Goal: Find specific fact: Find specific page/section

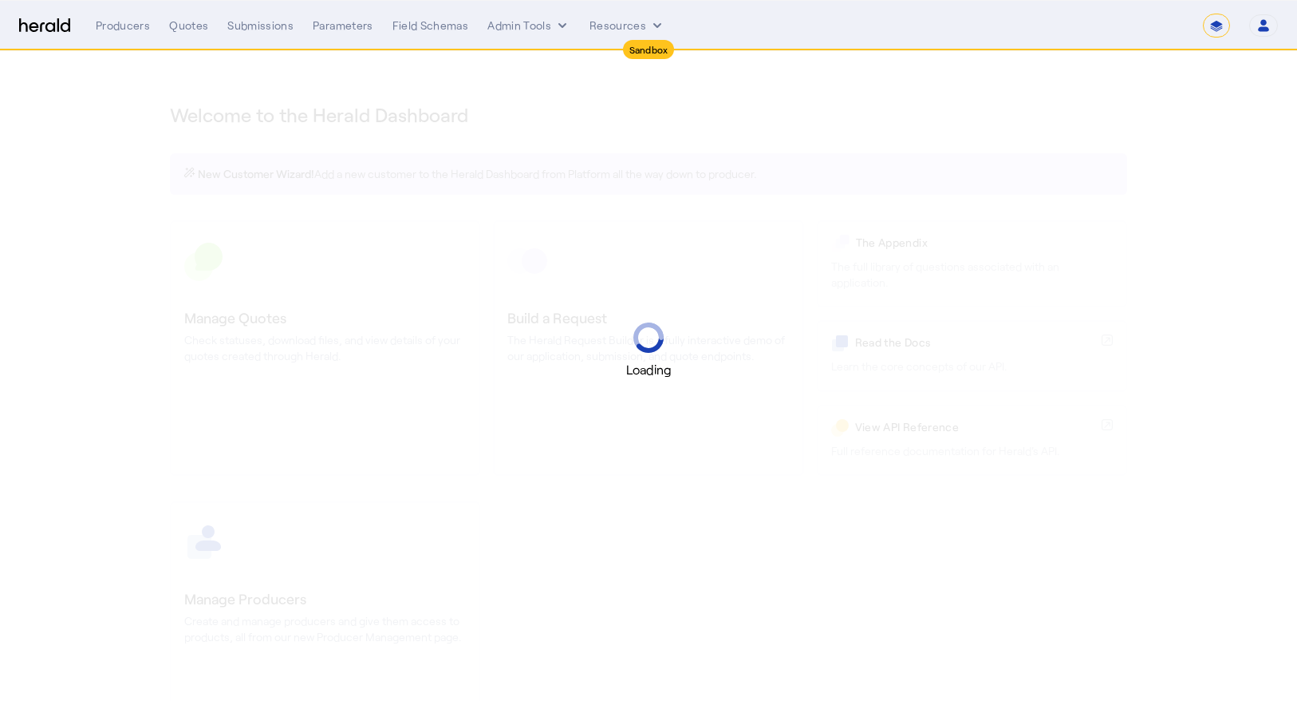
select select "*******"
select select "pfm_2v8p_herald_api"
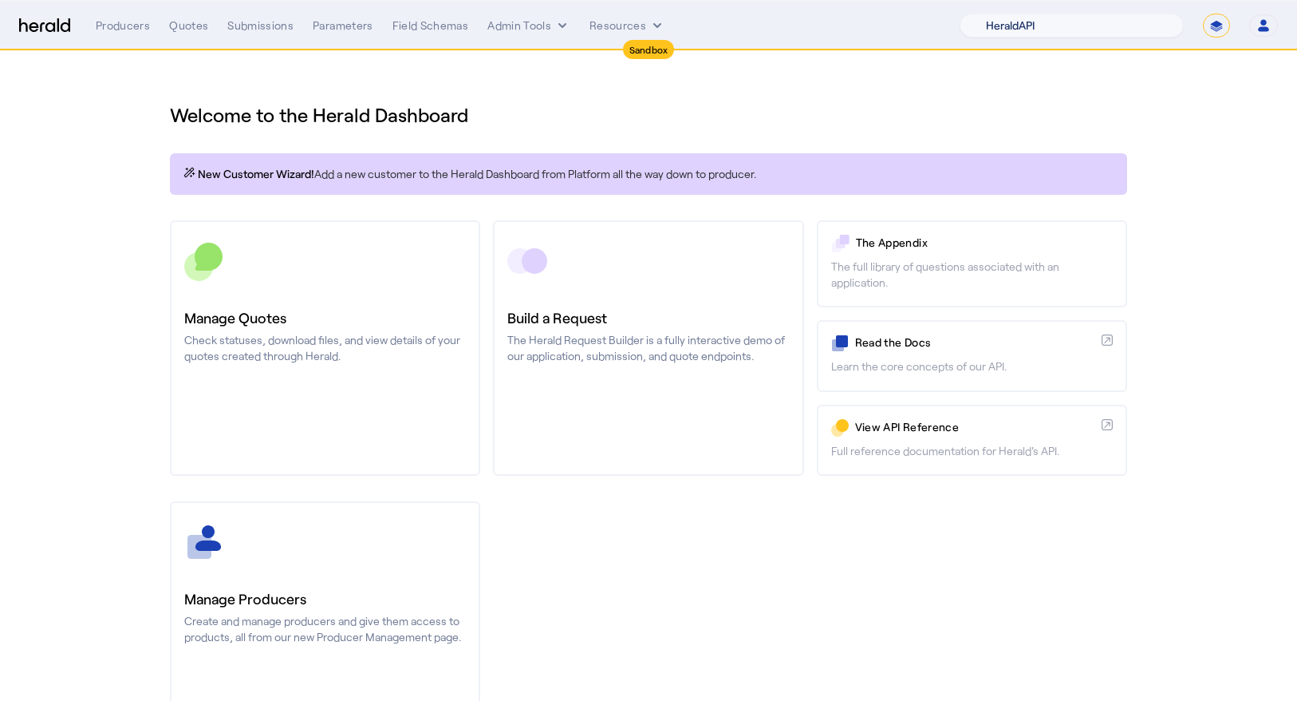
click at [1118, 32] on select "1Fort Acrisure Acturis Affinity Advisors Affinity Risk Agentero AmWins Anzen Ao…" at bounding box center [1072, 26] width 224 height 24
click at [1210, 31] on select "**********" at bounding box center [1216, 26] width 27 height 24
select select "**********"
click at [1203, 14] on select "**********" at bounding box center [1216, 26] width 27 height 24
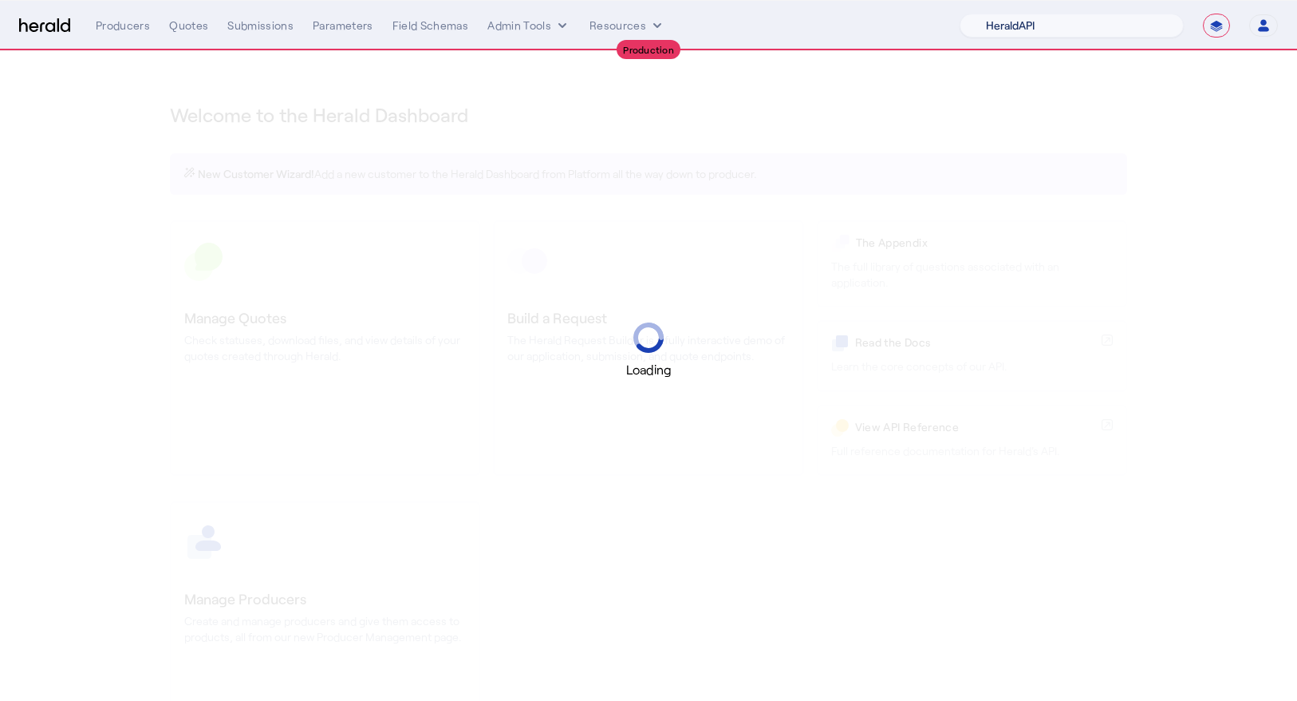
click at [1090, 31] on select "1Fort Acrisure Acturis Affinity Advisors Affinity Risk Agentero AmWins Anzen Ao…" at bounding box center [1072, 26] width 224 height 24
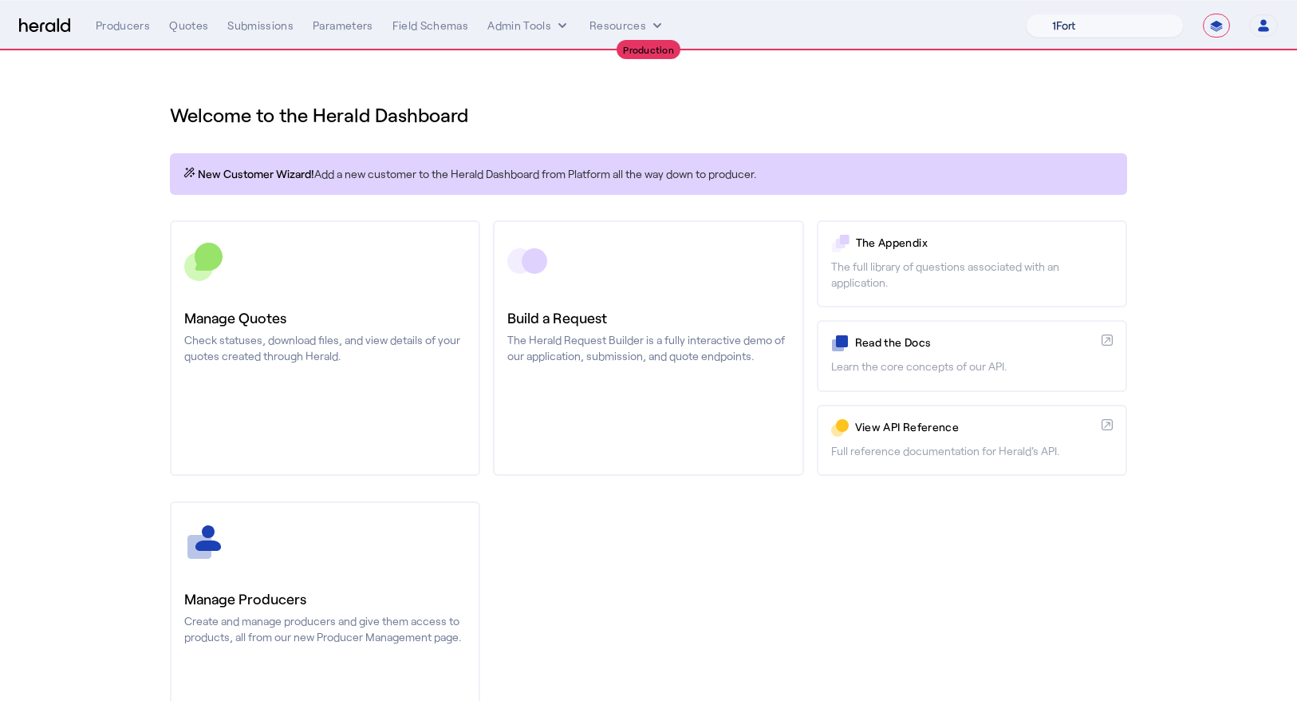
select select "pfm_4d40_mdo"
click at [1026, 14] on select "1Fort Affinity Risk [PERSON_NAME] [PERSON_NAME] CRC Campus Coverage Citadel Fif…" at bounding box center [1105, 26] width 158 height 24
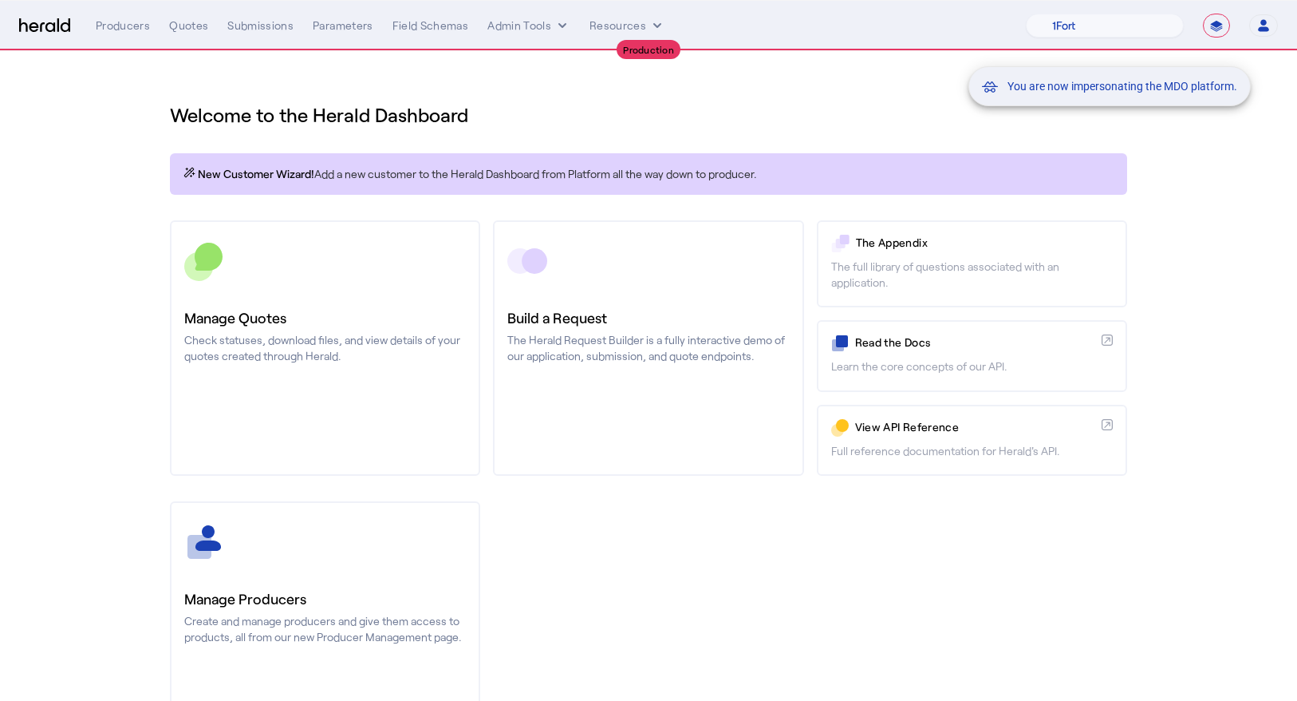
click at [245, 29] on div "You are now impersonating the MDO platform." at bounding box center [648, 350] width 1297 height 701
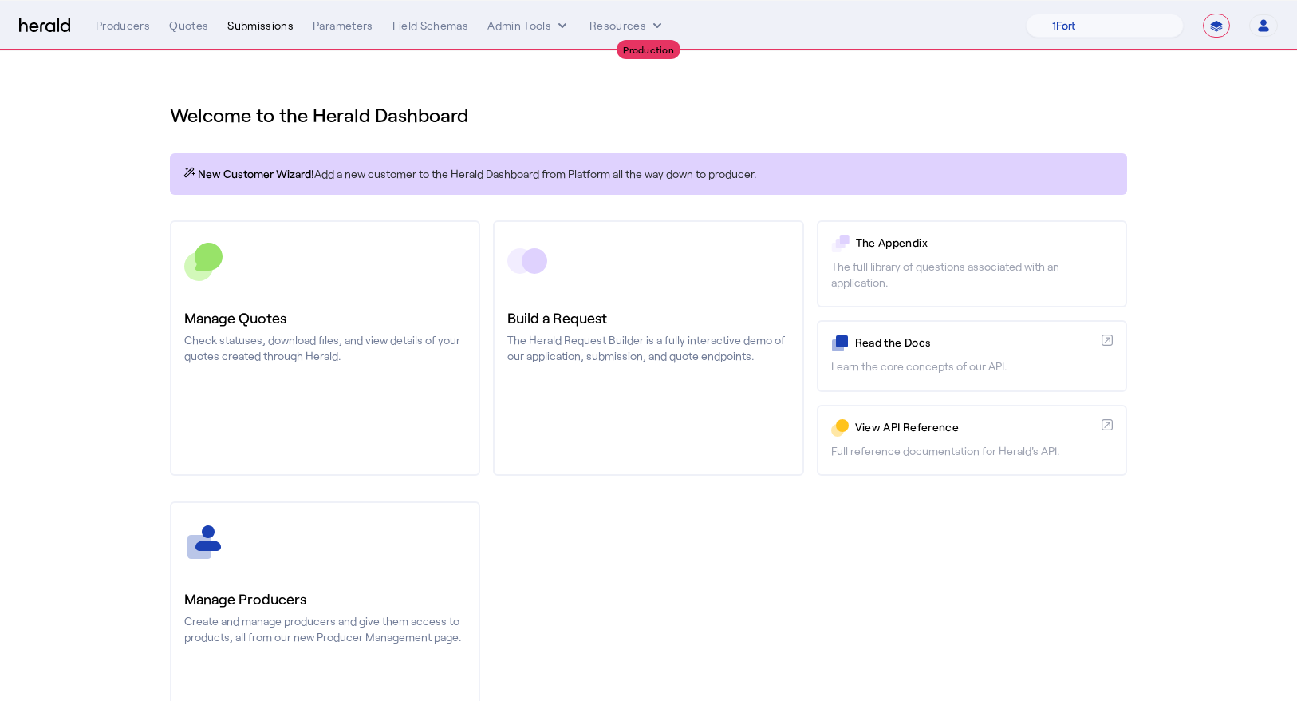
click at [247, 19] on div "Submissions" at bounding box center [260, 26] width 66 height 16
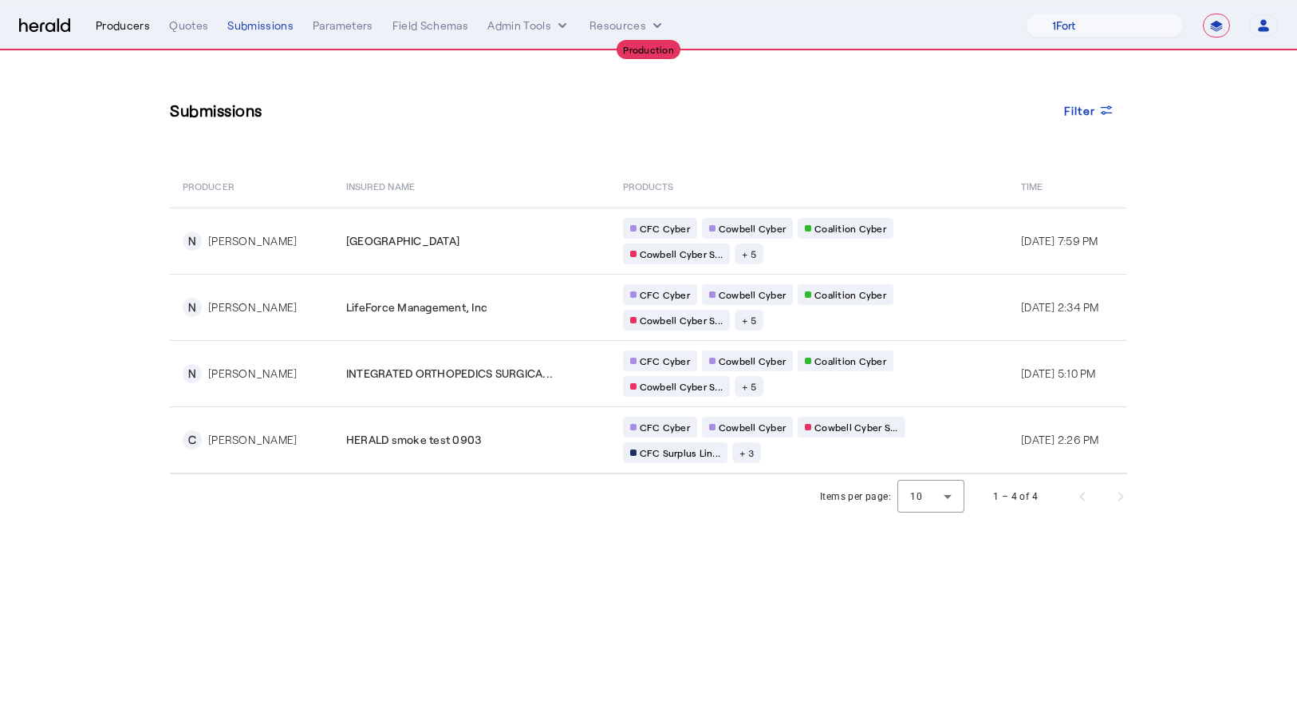
click at [105, 29] on div "Producers" at bounding box center [123, 26] width 54 height 16
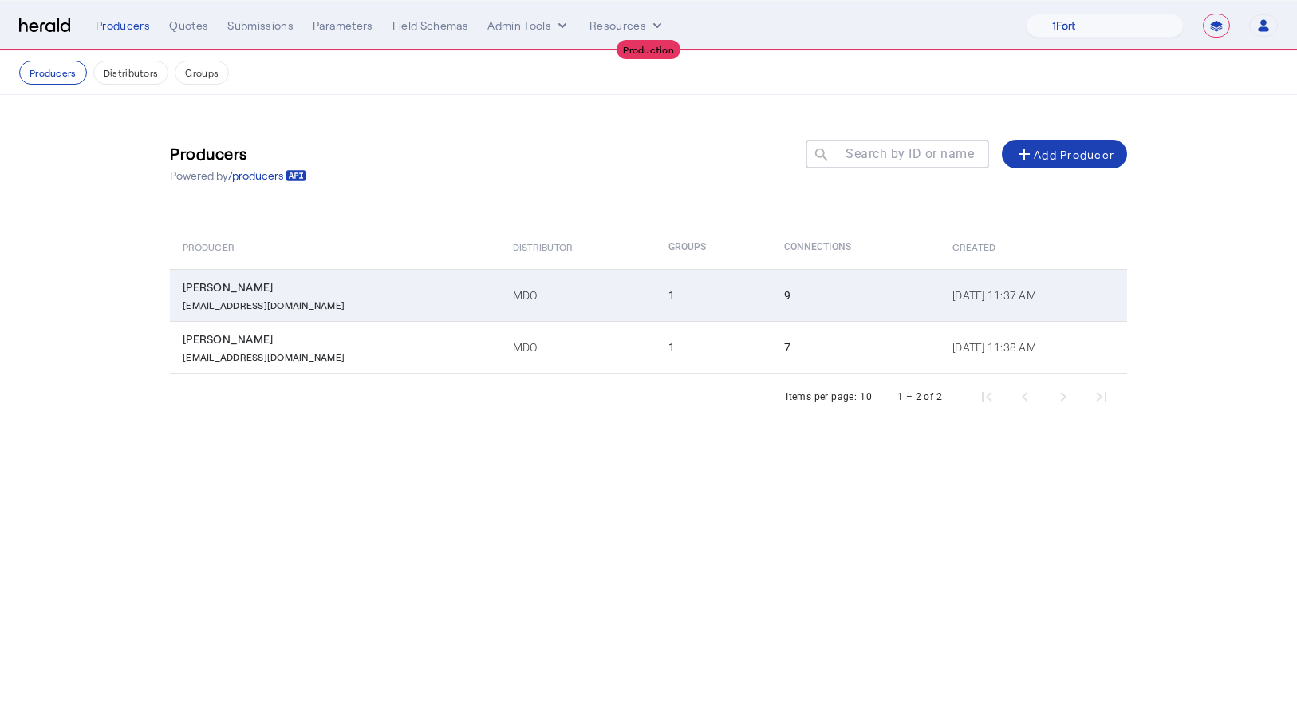
click at [271, 295] on p "[EMAIL_ADDRESS][DOMAIN_NAME]" at bounding box center [264, 303] width 162 height 16
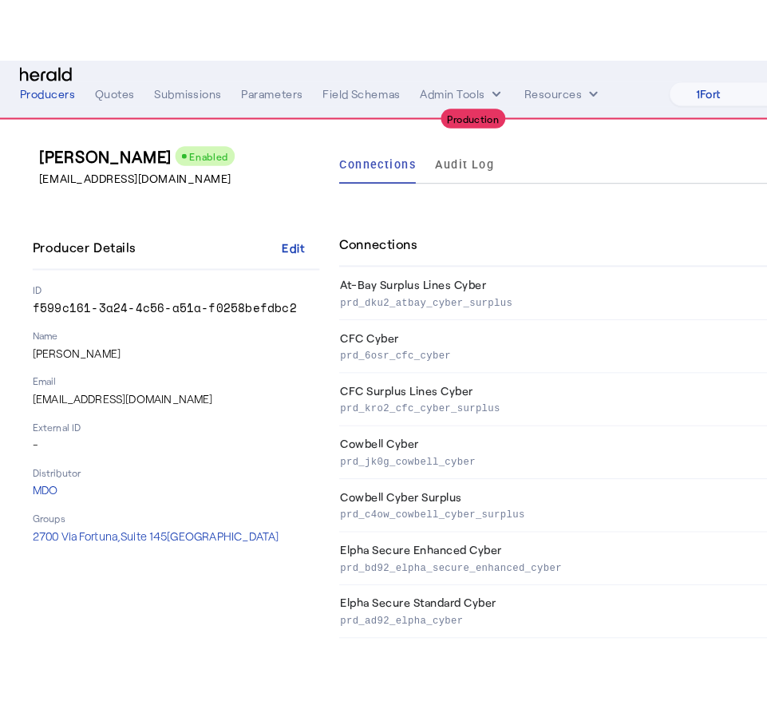
scroll to position [32, 0]
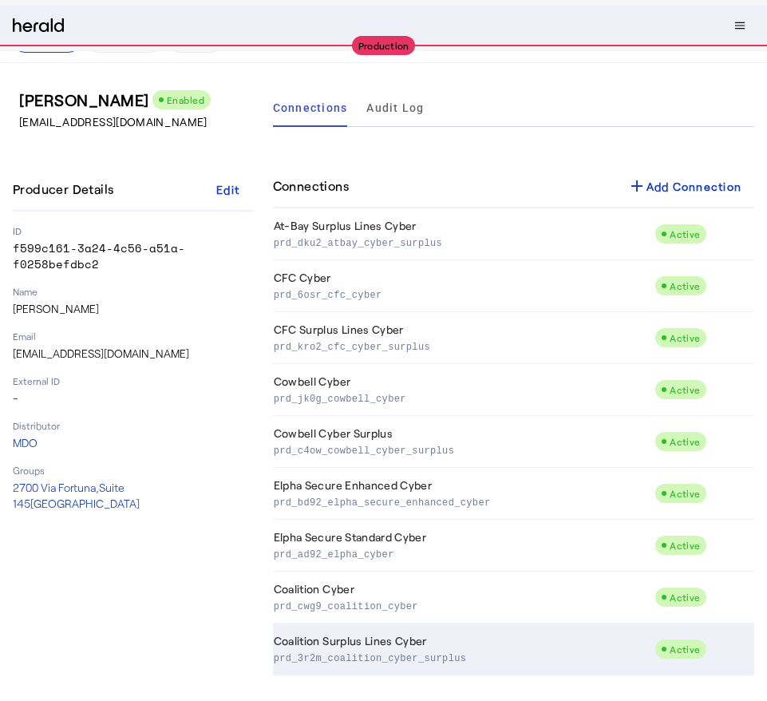
drag, startPoint x: 480, startPoint y: 657, endPoint x: 274, endPoint y: 659, distance: 205.1
click at [274, 659] on p "prd_3r2m_coalition_cyber_surplus" at bounding box center [461, 657] width 375 height 16
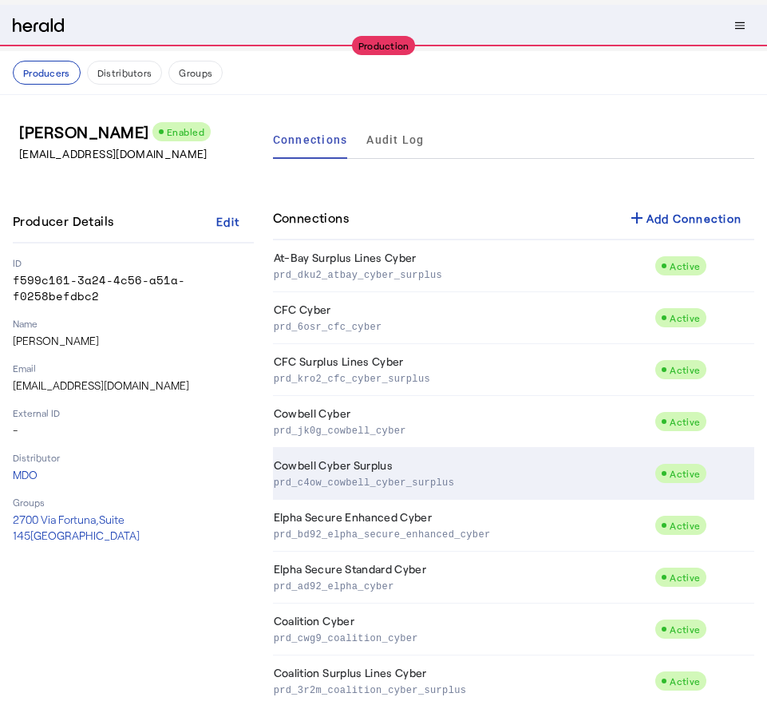
scroll to position [32, 0]
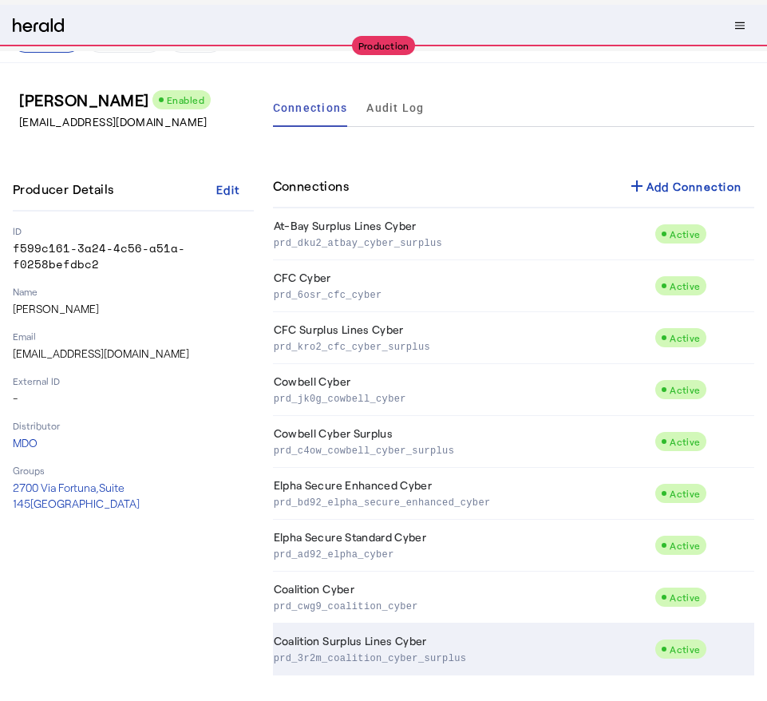
copy p "prd_3r2m_coalition_cyber_surplus"
drag, startPoint x: 481, startPoint y: 659, endPoint x: 274, endPoint y: 660, distance: 206.6
click at [274, 660] on p "prd_3r2m_coalition_cyber_surplus" at bounding box center [461, 657] width 375 height 16
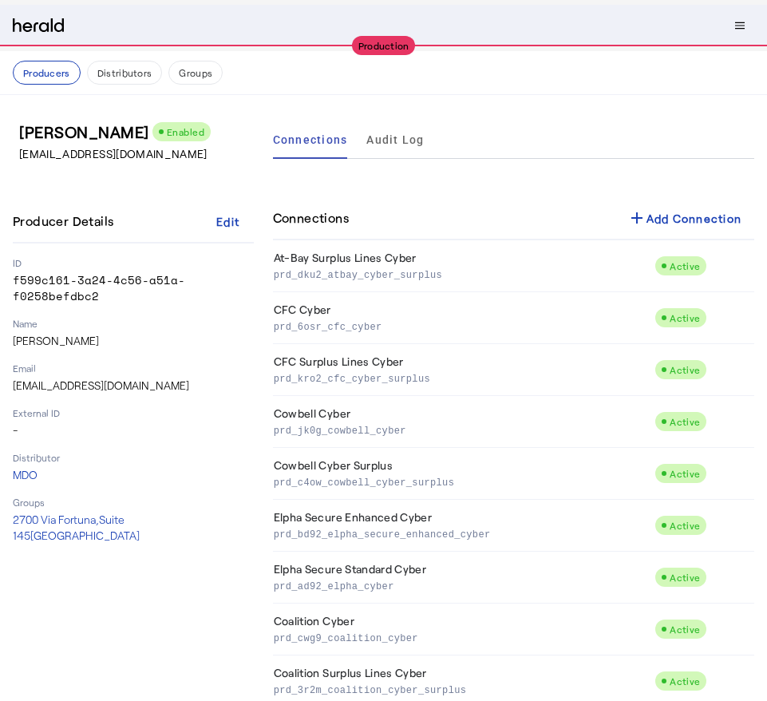
scroll to position [32, 0]
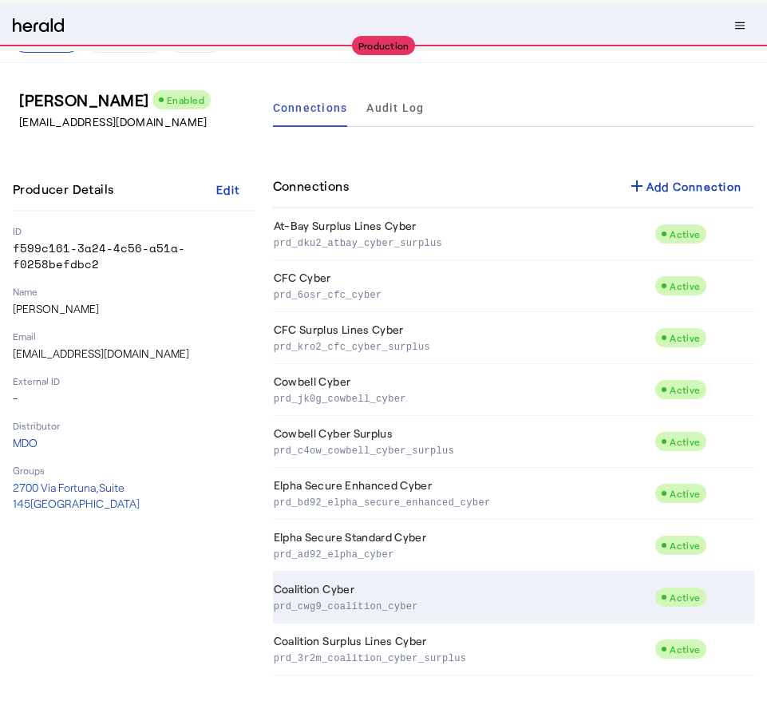
drag, startPoint x: 423, startPoint y: 606, endPoint x: 274, endPoint y: 611, distance: 149.3
click at [274, 611] on p "prd_cwg9_coalition_cyber" at bounding box center [461, 605] width 375 height 16
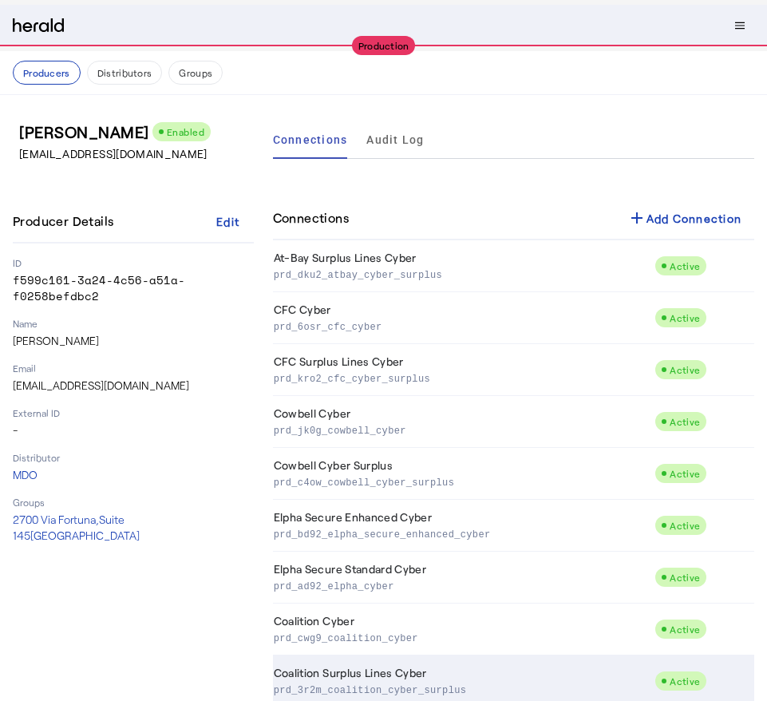
scroll to position [32, 0]
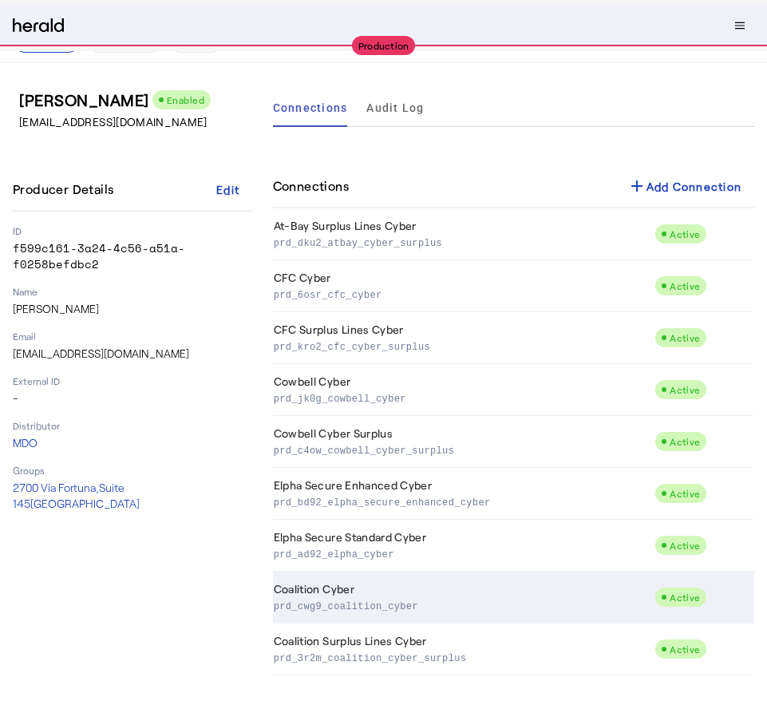
copy p "prd_cwg9_coalition_cyber"
drag, startPoint x: 427, startPoint y: 606, endPoint x: 274, endPoint y: 607, distance: 152.4
click at [274, 607] on p "prd_cwg9_coalition_cyber" at bounding box center [461, 605] width 375 height 16
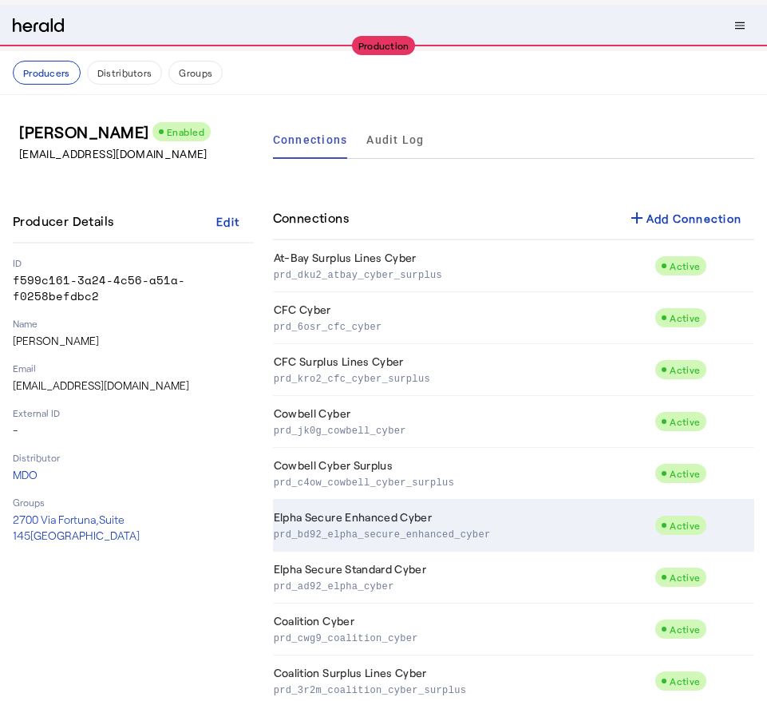
scroll to position [32, 0]
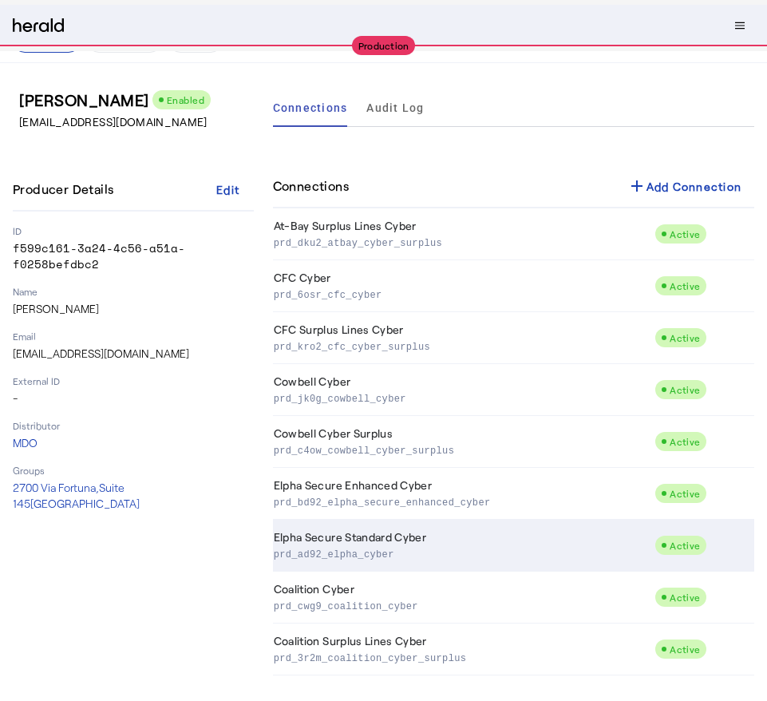
copy p "prd_ad92_elpha_cyber"
drag, startPoint x: 405, startPoint y: 555, endPoint x: 276, endPoint y: 557, distance: 128.5
click at [276, 557] on p "prd_ad92_elpha_cyber" at bounding box center [461, 553] width 375 height 16
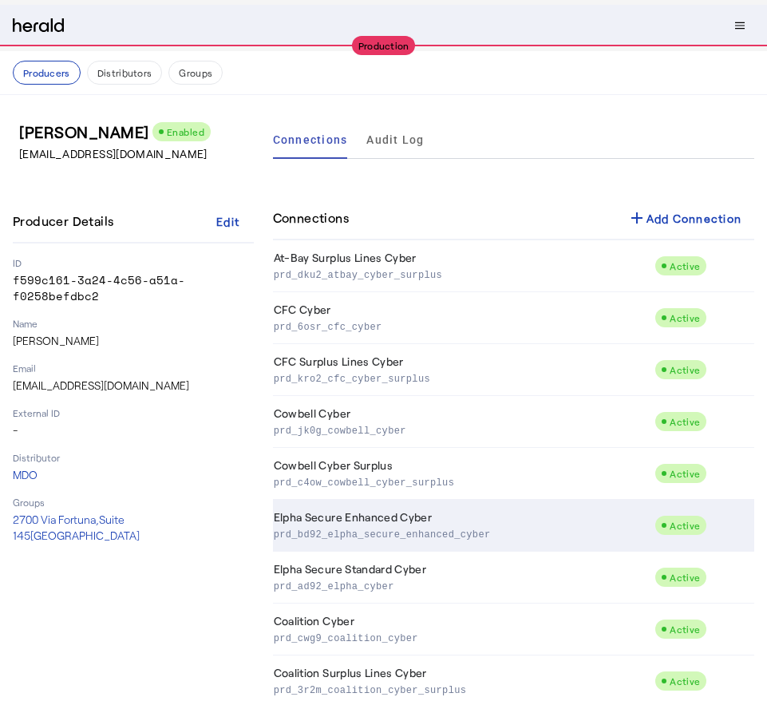
copy p "prd_bd92_elpha_secure_enhanced_cyber"
drag, startPoint x: 495, startPoint y: 531, endPoint x: 274, endPoint y: 538, distance: 221.9
click at [274, 538] on p "prd_bd92_elpha_secure_enhanced_cyber" at bounding box center [461, 533] width 375 height 16
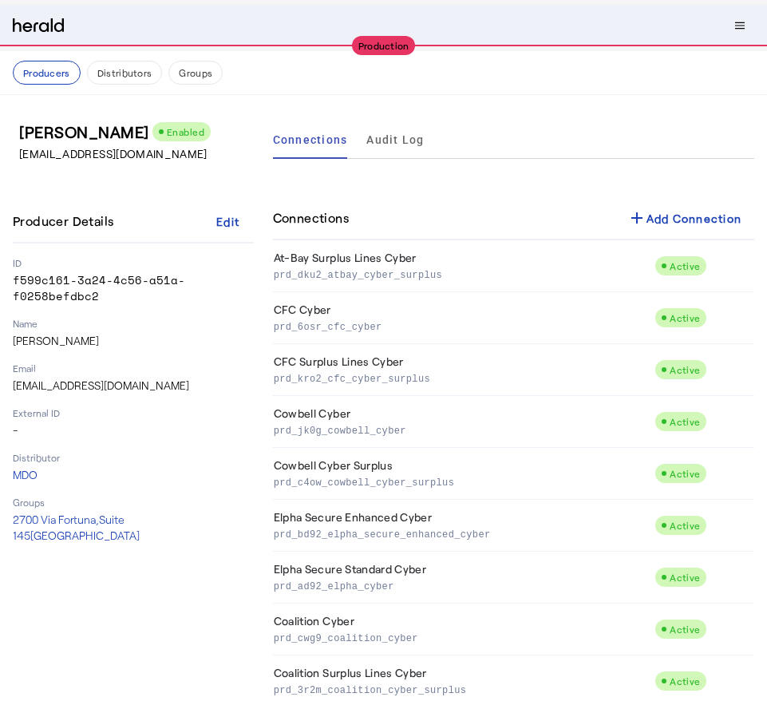
scroll to position [32, 0]
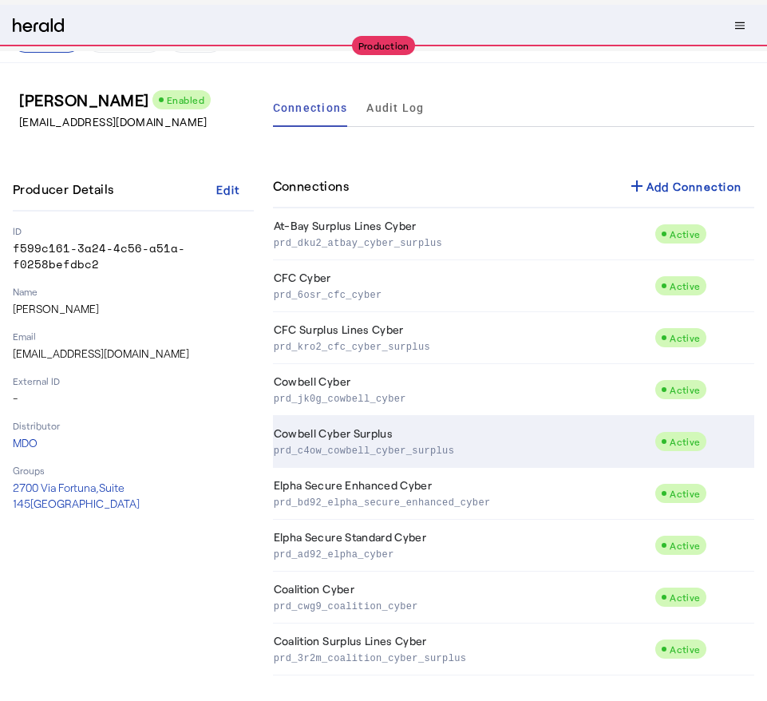
copy p "prd_c4ow_cowbell_cyber_surplus"
drag, startPoint x: 463, startPoint y: 451, endPoint x: 275, endPoint y: 455, distance: 187.5
click at [275, 455] on p "prd_c4ow_cowbell_cyber_surplus" at bounding box center [461, 449] width 375 height 16
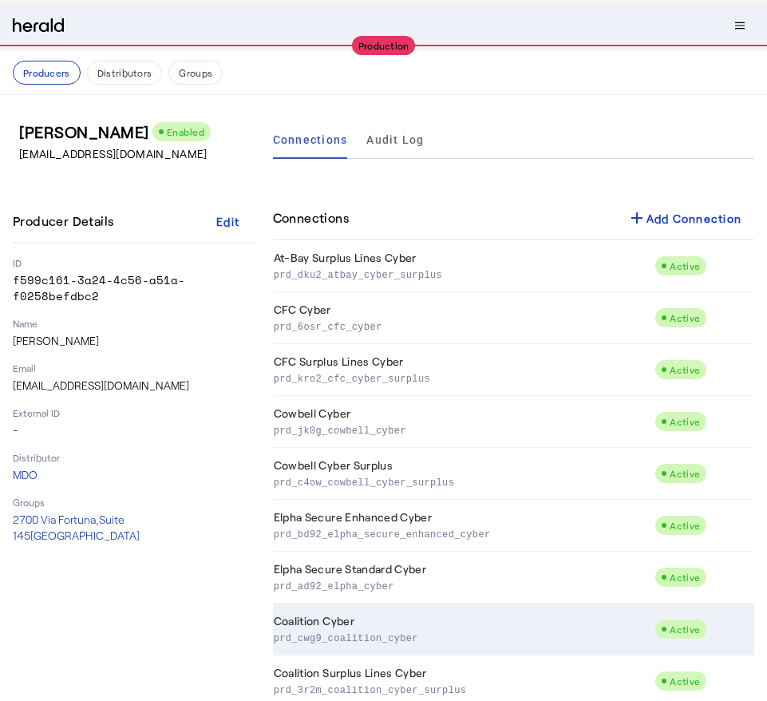
scroll to position [32, 0]
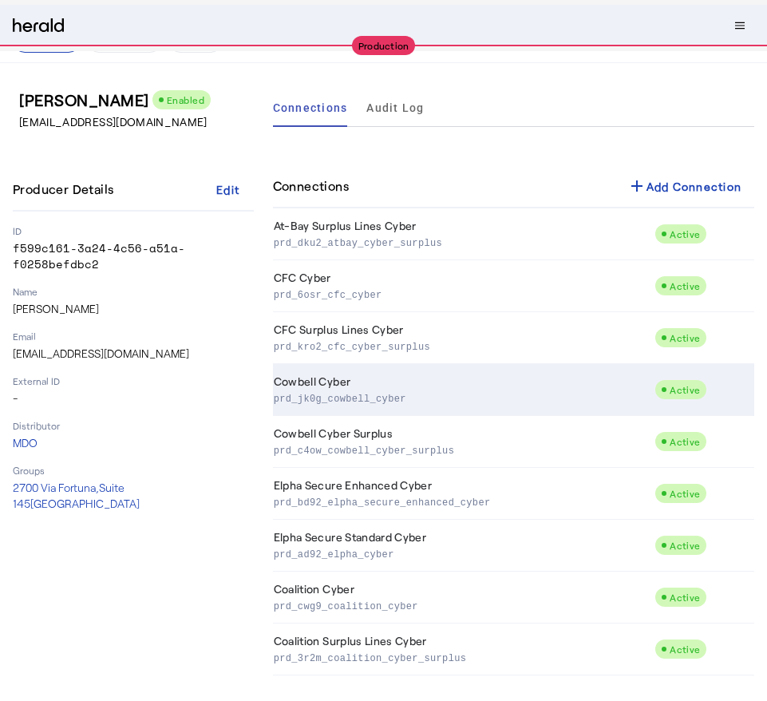
copy p "prd_jk0g_cowbell_cyber"
drag, startPoint x: 412, startPoint y: 403, endPoint x: 273, endPoint y: 403, distance: 139.6
click at [274, 403] on p "prd_jk0g_cowbell_cyber" at bounding box center [461, 397] width 375 height 16
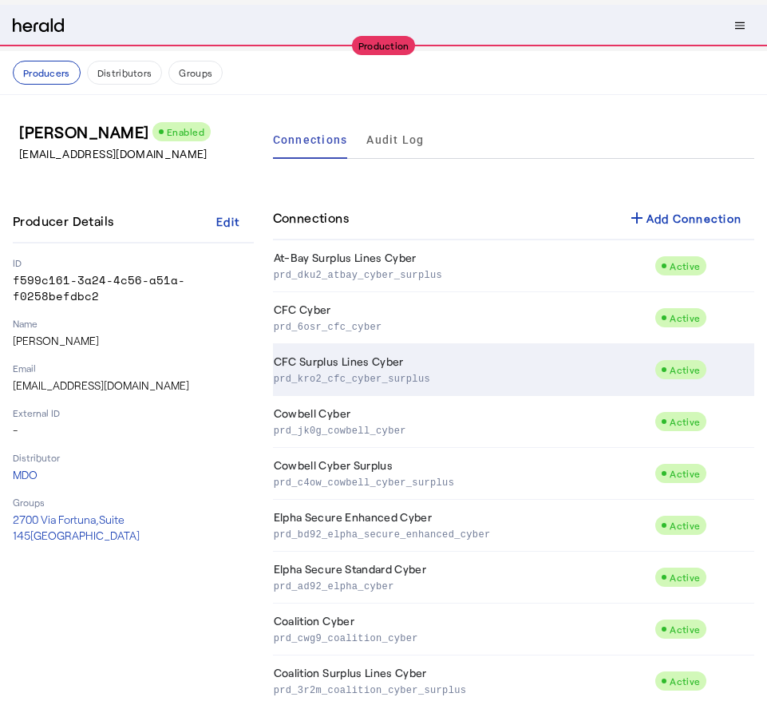
copy p "prd_kro2_cfc_cyber_surplus"
drag, startPoint x: 442, startPoint y: 381, endPoint x: 274, endPoint y: 381, distance: 167.5
click at [274, 381] on p "prd_kro2_cfc_cyber_surplus" at bounding box center [461, 377] width 375 height 16
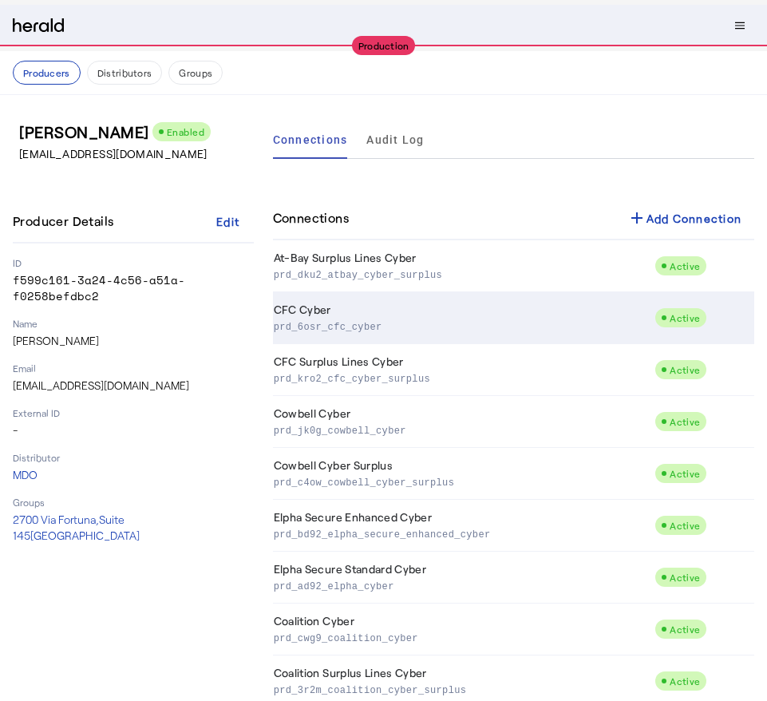
copy p "prd_6osr_cfc_cyber"
drag, startPoint x: 393, startPoint y: 325, endPoint x: 273, endPoint y: 326, distance: 119.7
click at [273, 326] on td "CFC Cyber prd_6osr_cfc_cyber" at bounding box center [464, 318] width 382 height 52
